Goal: Ask a question: Seek information or help from site administrators or community

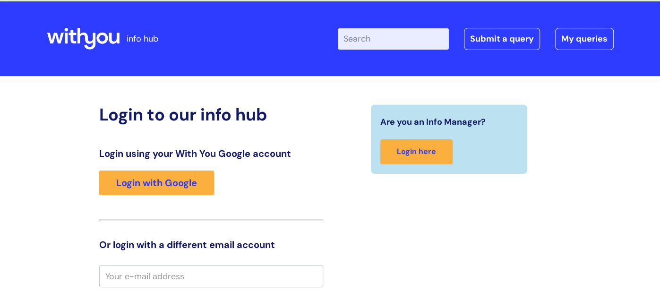
scroll to position [22, 0]
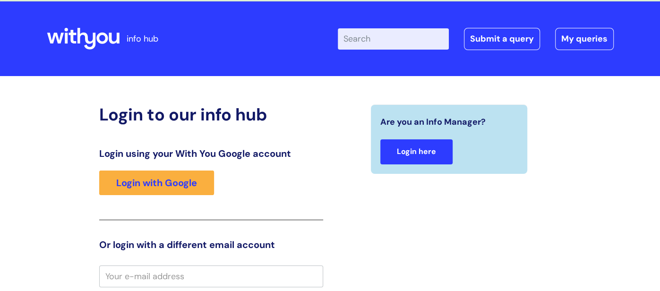
type input "william.cook@wearewithyou.org.uk"
click at [421, 158] on link "Login here" at bounding box center [416, 151] width 72 height 25
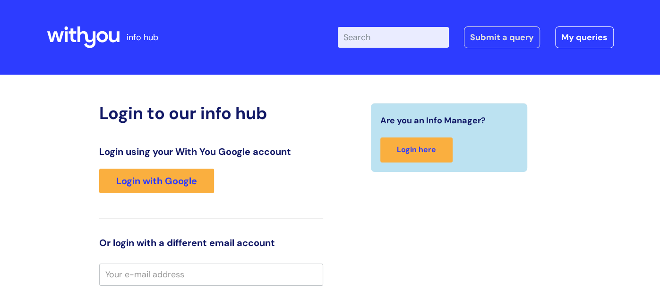
type input "[PERSON_NAME][EMAIL_ADDRESS][PERSON_NAME][DOMAIN_NAME]"
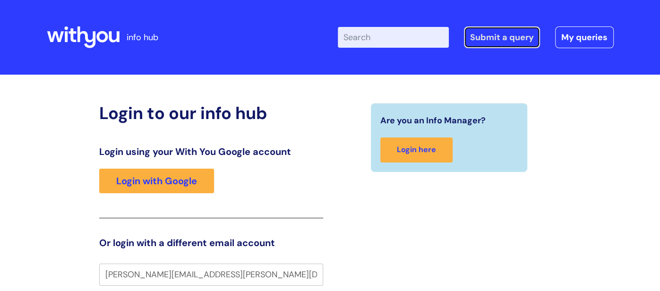
click at [486, 33] on link "Submit a query" at bounding box center [502, 37] width 76 height 22
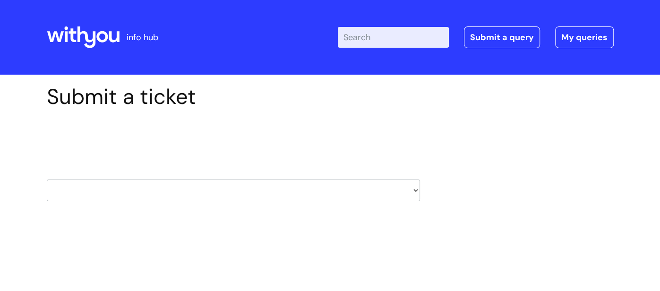
click at [416, 191] on select "HR / People IT and Support Clinical Drug Alerts Finance Accounts Data Support T…" at bounding box center [233, 191] width 373 height 22
select select "finance_accounts"
click at [47, 180] on select "HR / People IT and Support Clinical Drug Alerts Finance Accounts Data Support T…" at bounding box center [233, 191] width 373 height 22
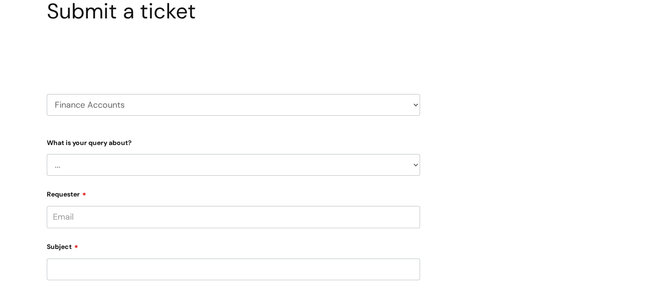
scroll to position [92, 0]
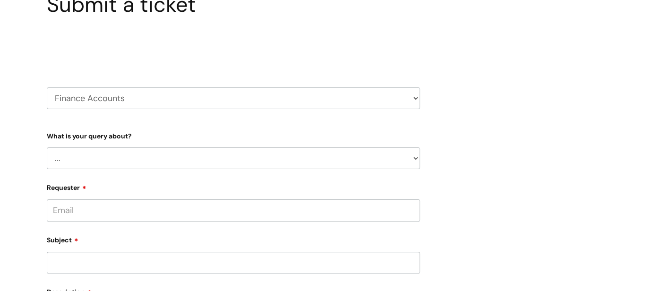
click at [414, 155] on select "... Finance Systems Finance Requests (inc. Expenses) Invoices Research" at bounding box center [233, 158] width 373 height 22
select select "Research"
click at [47, 147] on select "... Finance Systems Finance Requests (inc. Expenses) Invoices Research" at bounding box center [233, 158] width 373 height 22
click at [417, 206] on select "... Trends & Opportunities" at bounding box center [237, 207] width 366 height 22
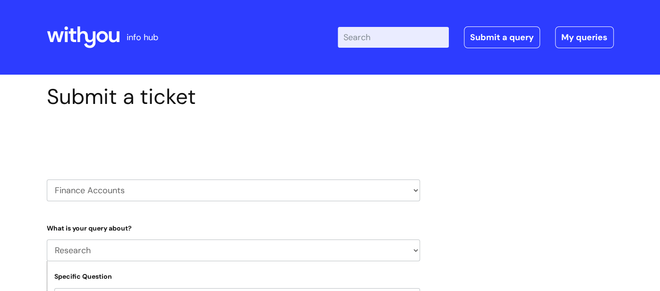
click at [417, 192] on select "HR / People IT and Support Clinical Drug Alerts Finance Accounts Data Support T…" at bounding box center [233, 191] width 373 height 22
select select "payroll"
click at [47, 180] on select "HR / People IT and Support Clinical Drug Alerts Finance Accounts Data Support T…" at bounding box center [233, 191] width 373 height 22
click at [416, 250] on select "... New Hires bank details/starter checklist forms Payroll queries Receiving in…" at bounding box center [233, 251] width 373 height 22
select select "Payroll queries"
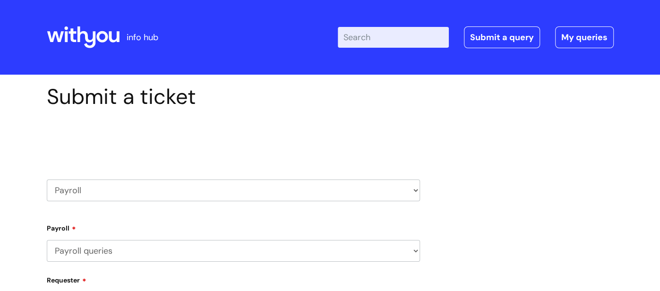
click at [47, 240] on select "... New Hires bank details/starter checklist forms Payroll queries Receiving in…" at bounding box center [233, 251] width 373 height 22
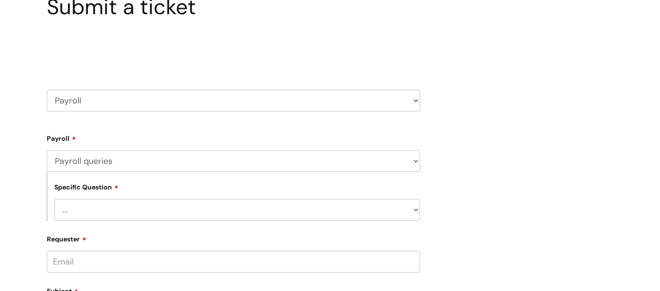
scroll to position [92, 0]
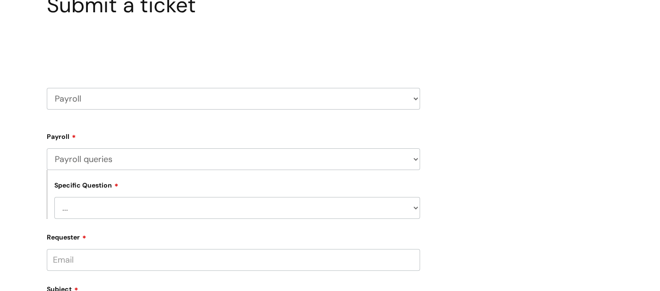
click at [414, 208] on select "... Changes queries Timesheet queries Salary and absence queries" at bounding box center [237, 208] width 366 height 22
select select "Salary and absence queries"
click at [54, 198] on select "... Changes queries Timesheet queries Salary and absence queries" at bounding box center [237, 208] width 366 height 22
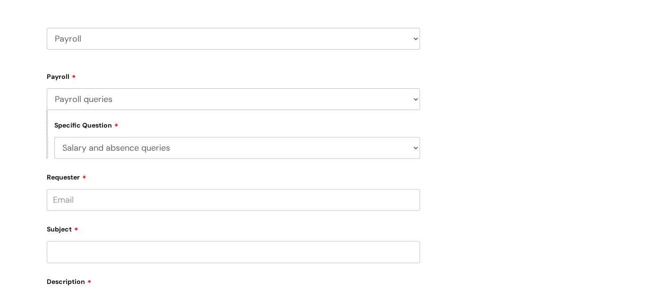
scroll to position [0, 0]
